Goal: Browse casually

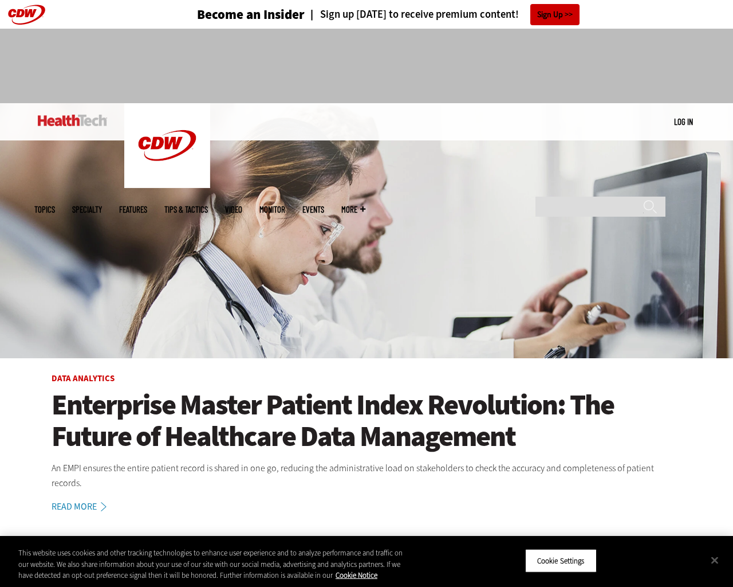
click at [727, 293] on img at bounding box center [366, 230] width 733 height 255
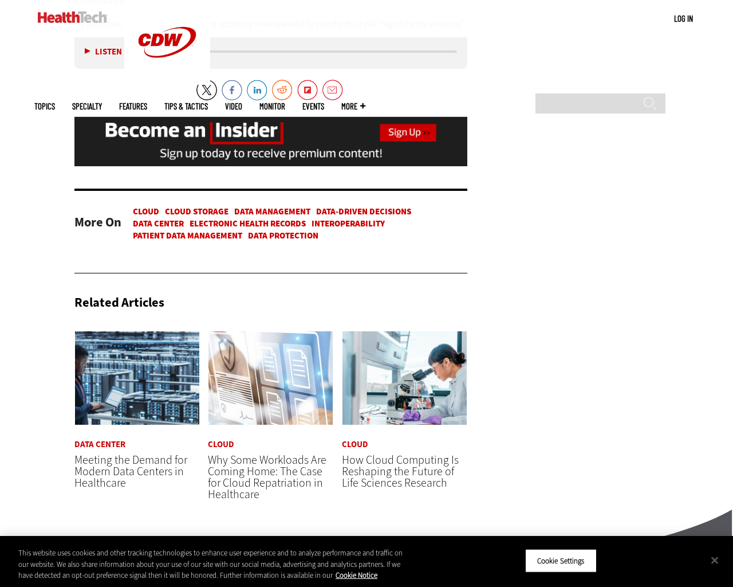
scroll to position [2844, 0]
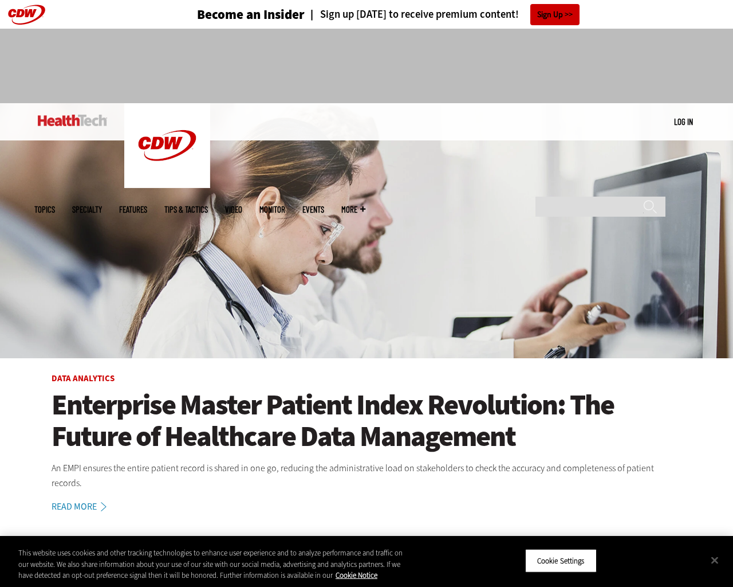
click at [727, 293] on img at bounding box center [366, 230] width 733 height 255
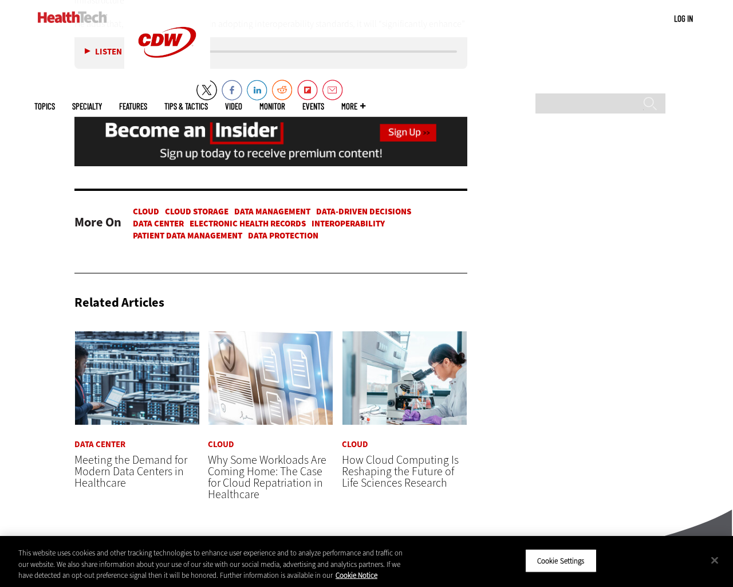
scroll to position [2844, 0]
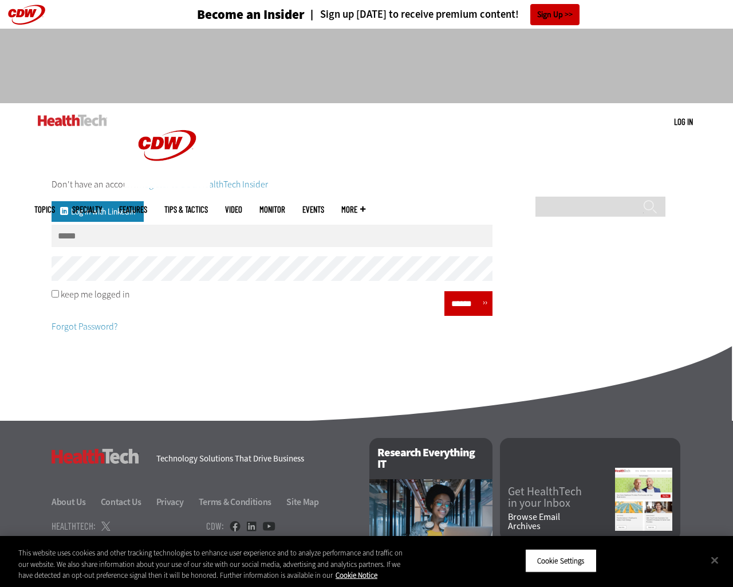
click at [727, 293] on div "Don't have an account? Register to be a HealthTech Insider Log in with Linkedin…" at bounding box center [366, 254] width 733 height 211
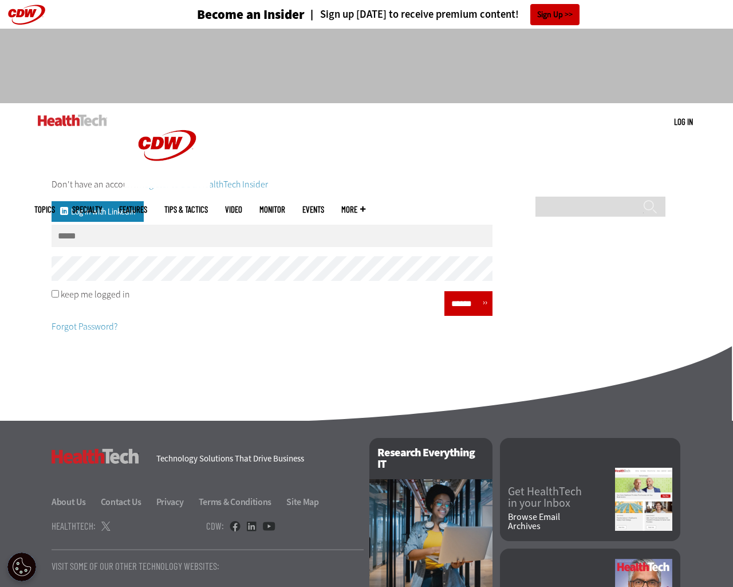
scroll to position [113, 0]
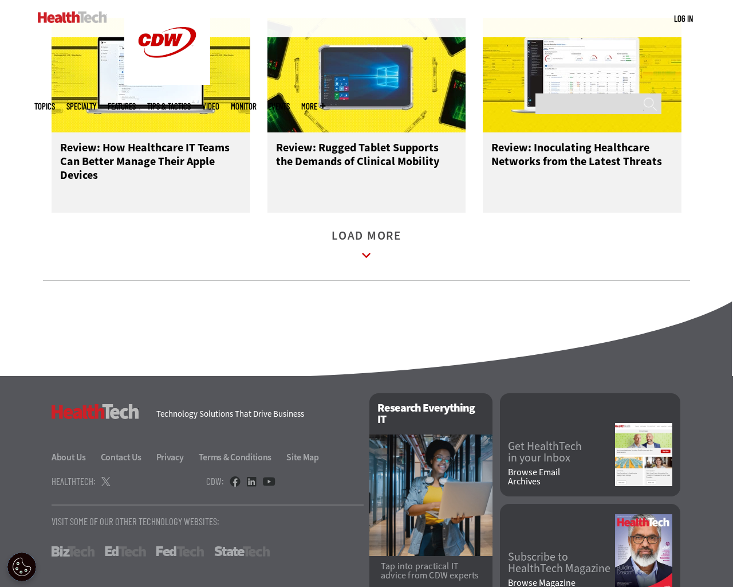
scroll to position [1508, 0]
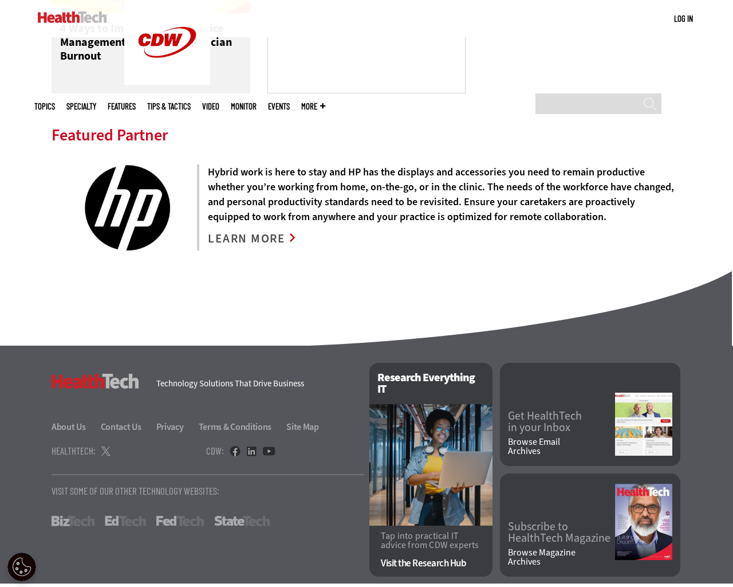
scroll to position [2623, 0]
